Goal: Transaction & Acquisition: Purchase product/service

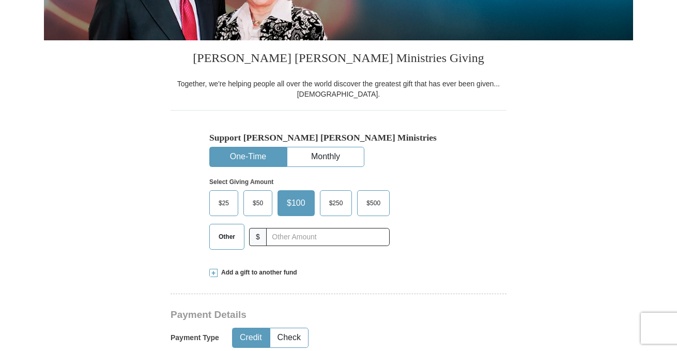
scroll to position [233, 0]
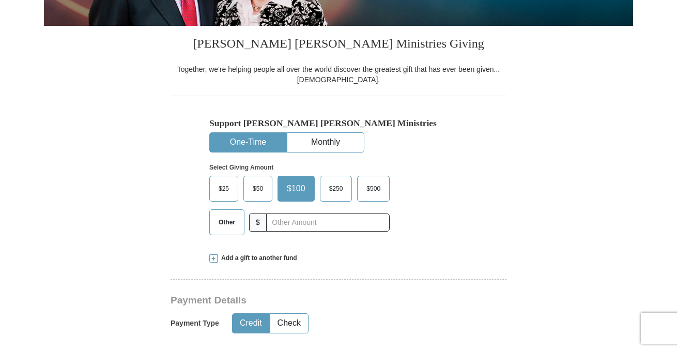
click at [232, 225] on span "Other" at bounding box center [227, 223] width 27 height 16
click at [0, 0] on input "Other" at bounding box center [0, 0] width 0 height 0
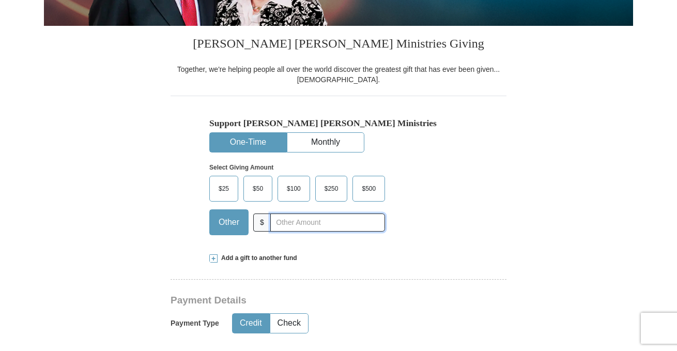
click at [284, 223] on input "text" at bounding box center [327, 223] width 115 height 18
type input "825"
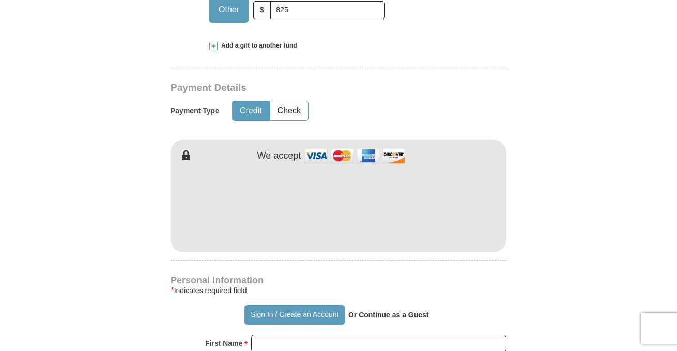
scroll to position [454, 0]
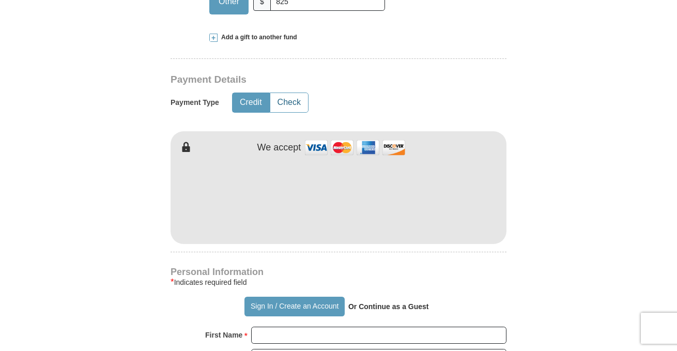
click at [287, 103] on button "Check" at bounding box center [289, 102] width 38 height 19
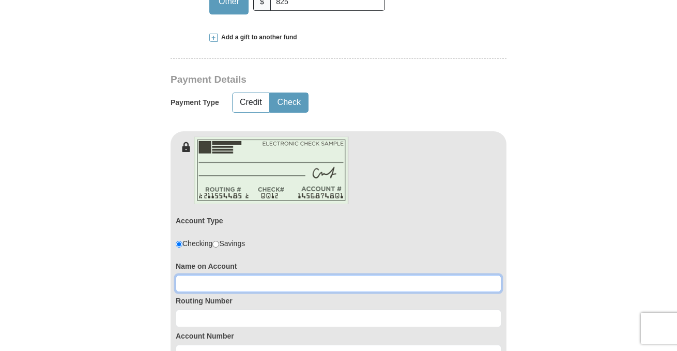
click at [219, 282] on input at bounding box center [339, 284] width 326 height 18
type input "[PERSON_NAME]"
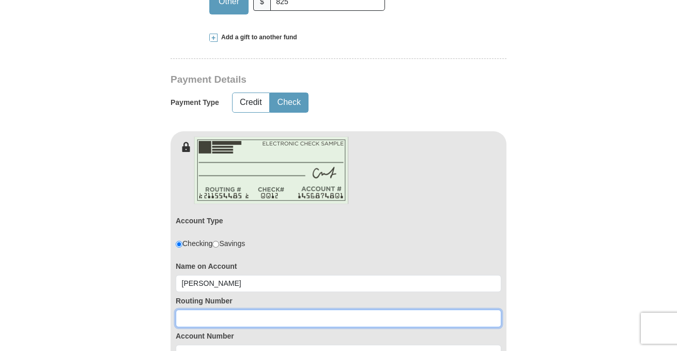
click at [192, 320] on input at bounding box center [339, 319] width 326 height 18
click at [194, 317] on input "28379298" at bounding box center [339, 319] width 326 height 18
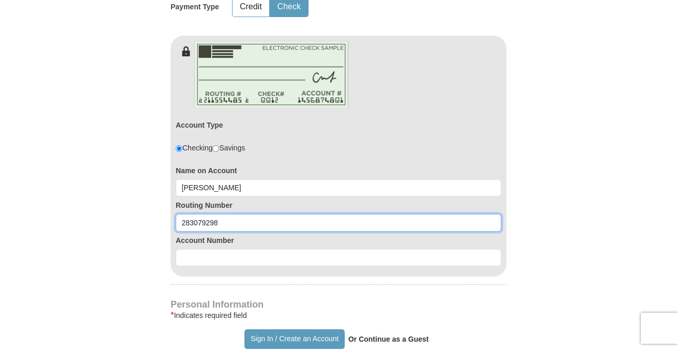
scroll to position [559, 0]
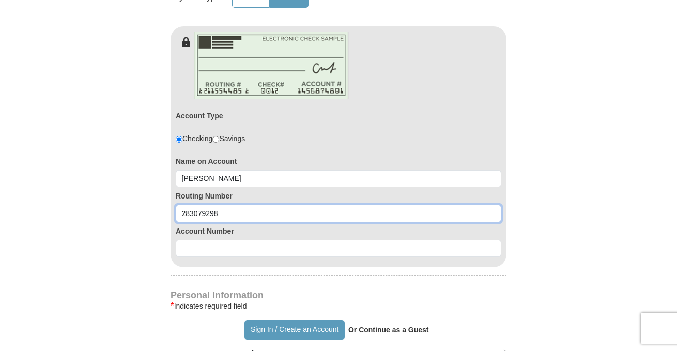
type input "283079298"
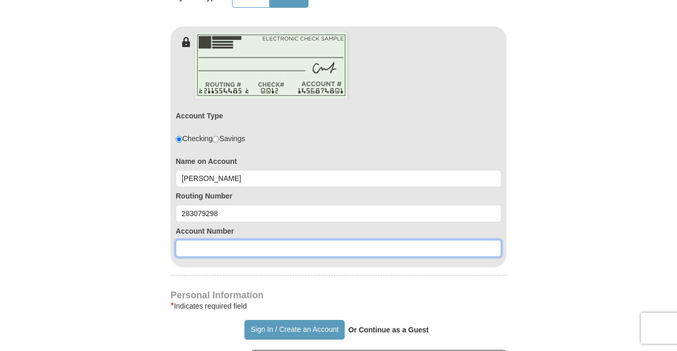
click at [254, 247] on input at bounding box center [339, 249] width 326 height 18
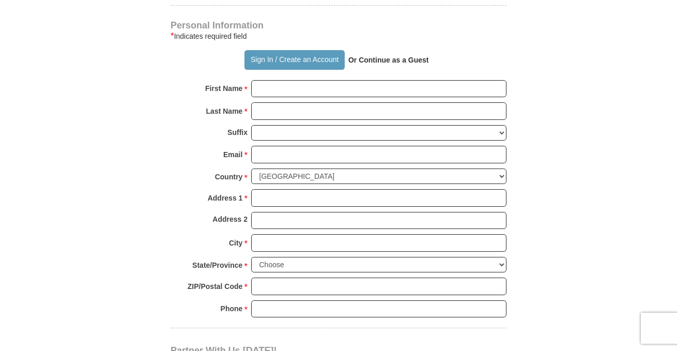
scroll to position [832, 0]
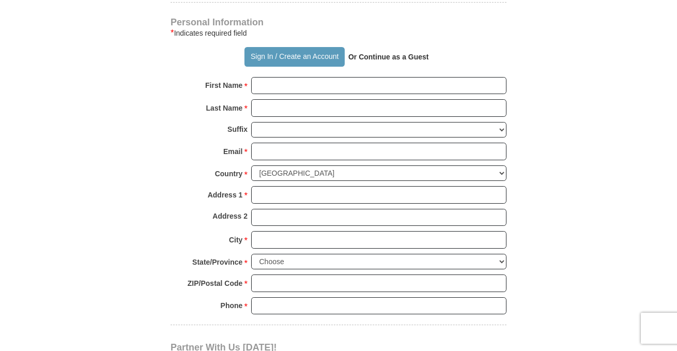
type input "123481"
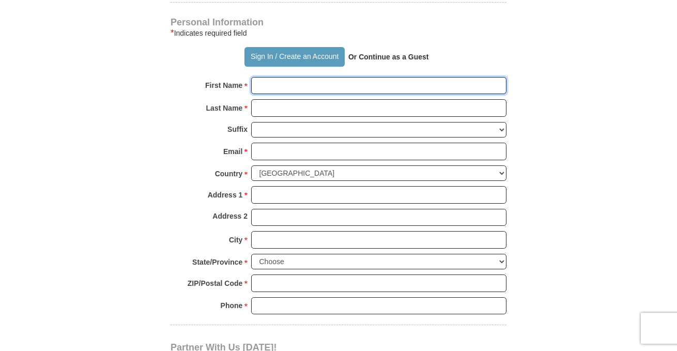
click at [327, 93] on input "First Name *" at bounding box center [378, 86] width 255 height 18
type input "[PERSON_NAME]"
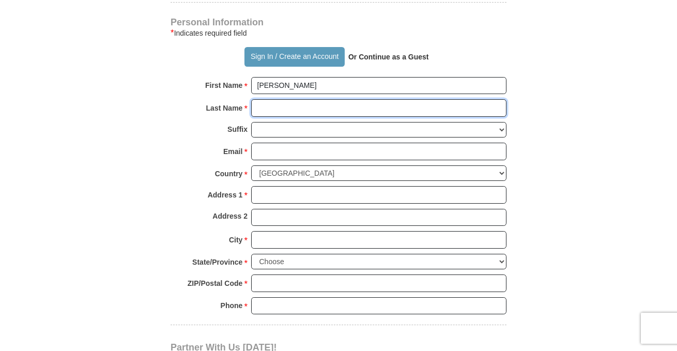
type input "[PERSON_NAME]"
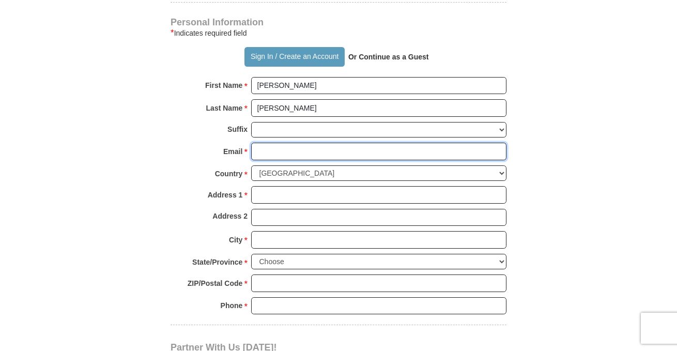
type input "[EMAIL_ADDRESS][DOMAIN_NAME]"
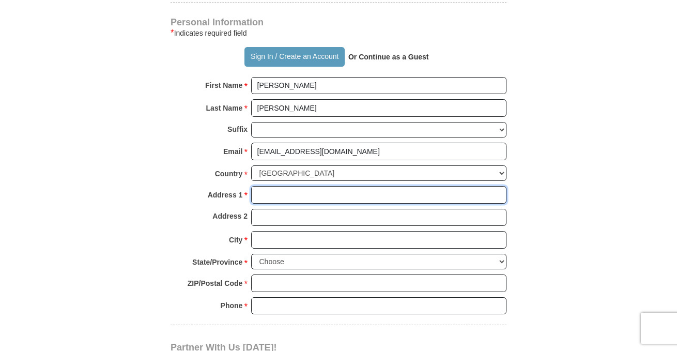
type input "[STREET_ADDRESS][PERSON_NAME]"
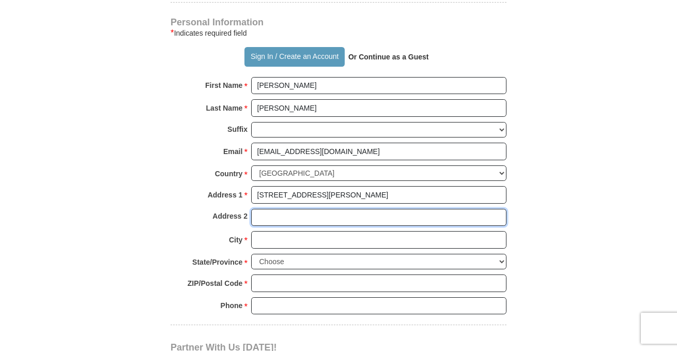
type input "Unit-F"
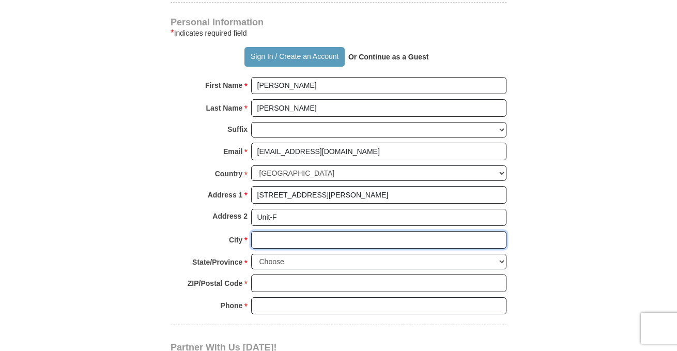
type input "[GEOGRAPHIC_DATA], [GEOGRAPHIC_DATA]"
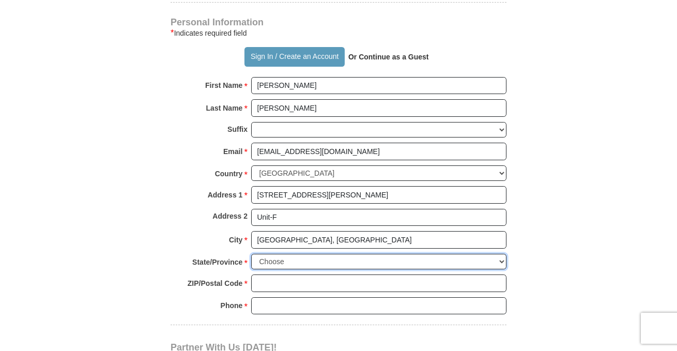
select select "KY"
type input "40203"
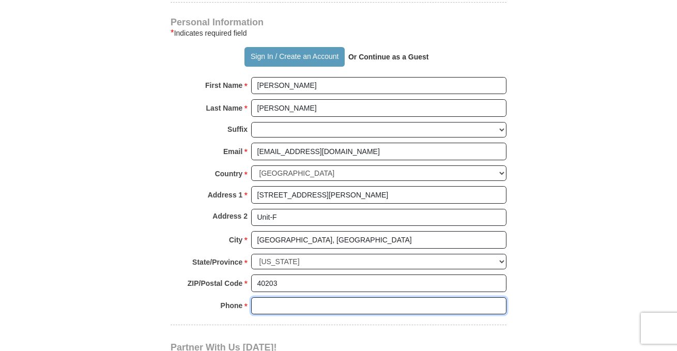
type input "5029078371"
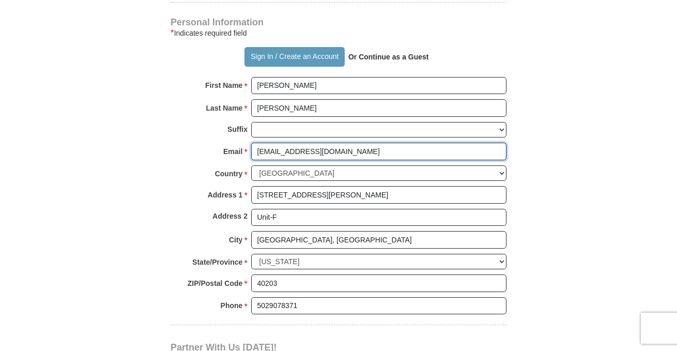
click at [298, 151] on input "[EMAIL_ADDRESS][DOMAIN_NAME]" at bounding box center [378, 152] width 255 height 18
type input "[EMAIL_ADDRESS][DOMAIN_NAME]"
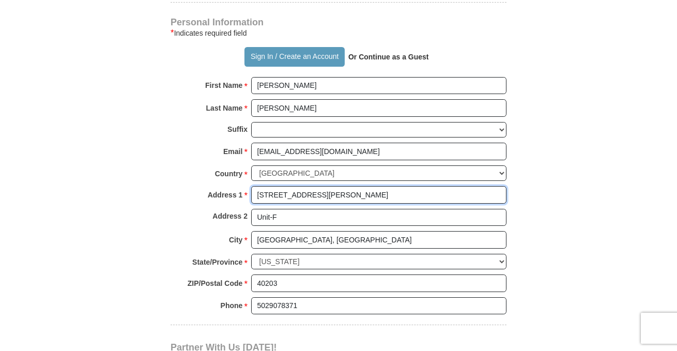
click at [379, 197] on input "[STREET_ADDRESS][PERSON_NAME]" at bounding box center [378, 195] width 255 height 18
type input "[STREET_ADDRESS]"
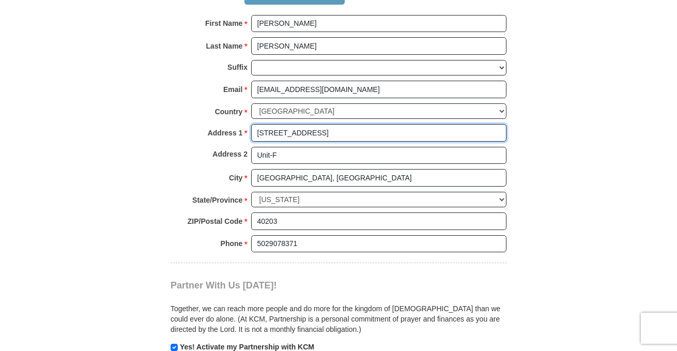
scroll to position [897, 0]
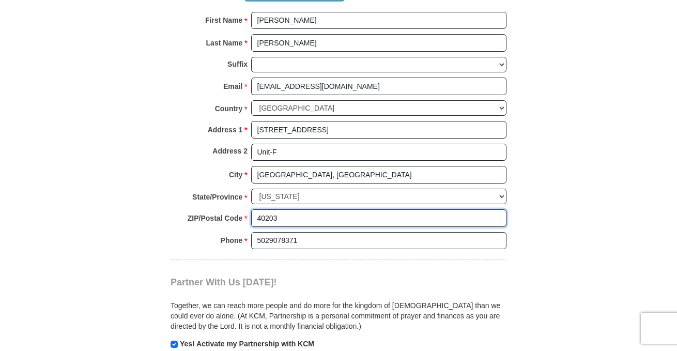
click at [284, 216] on input "40203" at bounding box center [378, 218] width 255 height 18
type input "402016"
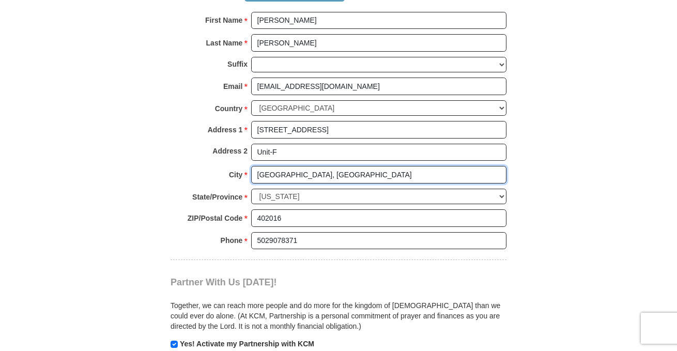
click at [322, 175] on input "[GEOGRAPHIC_DATA], [GEOGRAPHIC_DATA]" at bounding box center [378, 175] width 255 height 18
type input "[GEOGRAPHIC_DATA]"
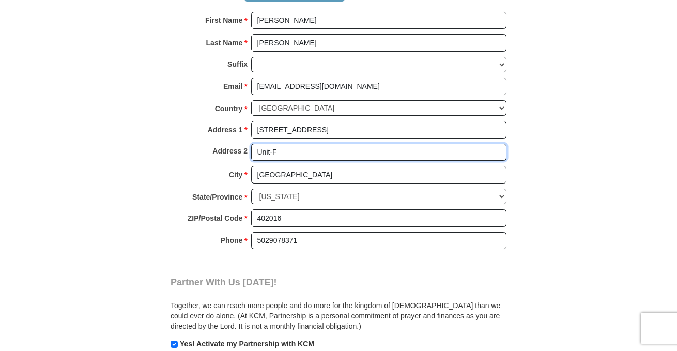
click at [281, 156] on input "Unit-F" at bounding box center [378, 153] width 255 height 18
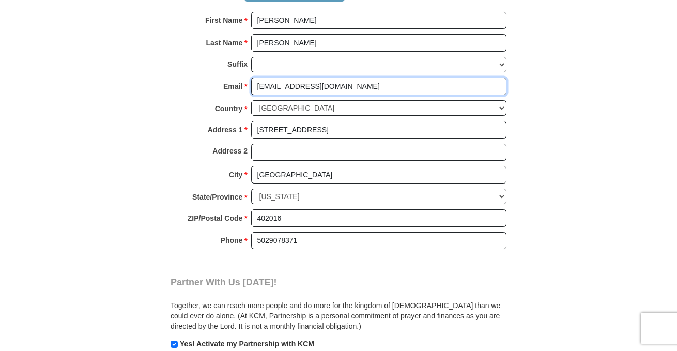
click at [300, 87] on input "[EMAIL_ADDRESS][DOMAIN_NAME]" at bounding box center [378, 87] width 255 height 18
type input "[EMAIL_ADDRESS][DOMAIN_NAME]"
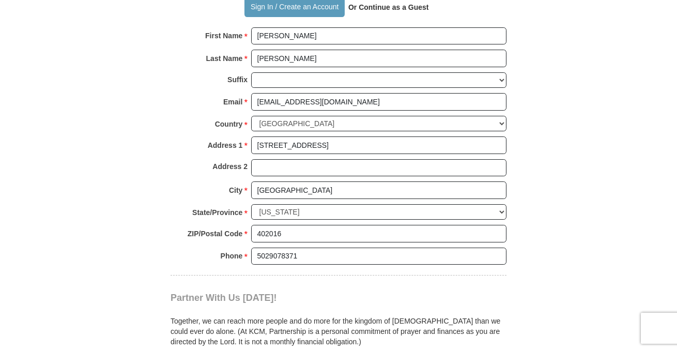
scroll to position [891, 0]
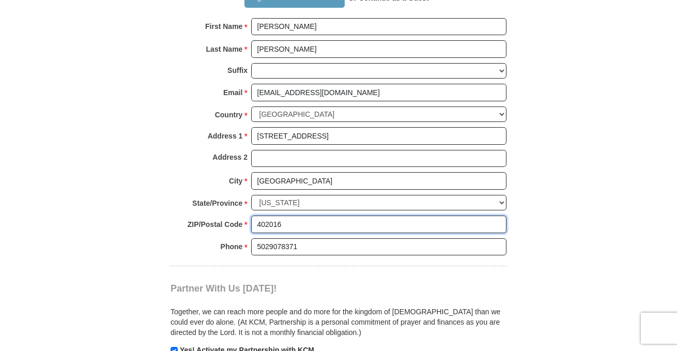
click at [273, 222] on input "402016" at bounding box center [378, 225] width 255 height 18
type input "40216"
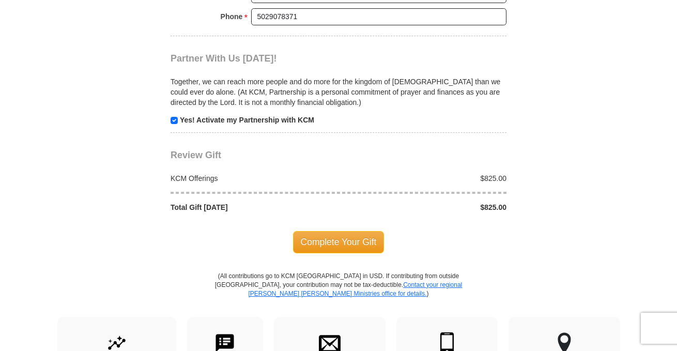
scroll to position [1139, 0]
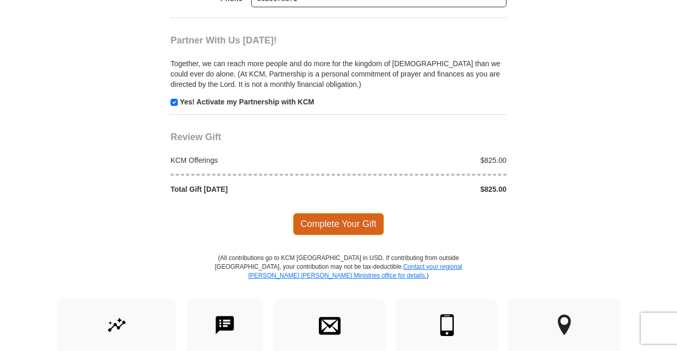
click at [331, 221] on span "Complete Your Gift" at bounding box center [339, 224] width 92 height 22
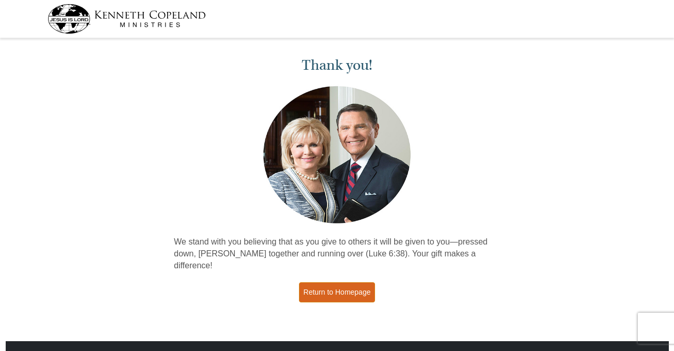
click at [322, 282] on link "Return to Homepage" at bounding box center [337, 292] width 77 height 20
